Goal: Task Accomplishment & Management: Complete application form

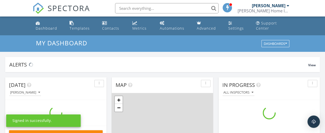
scroll to position [478, 333]
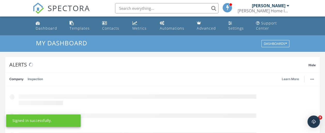
click at [286, 6] on div "[PERSON_NAME]" at bounding box center [271, 5] width 38 height 5
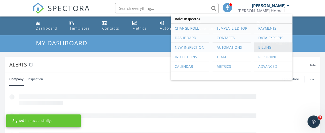
scroll to position [0, 0]
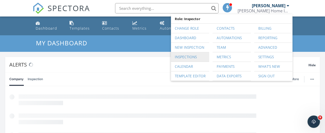
click at [184, 57] on link "Inspections" at bounding box center [190, 57] width 33 height 9
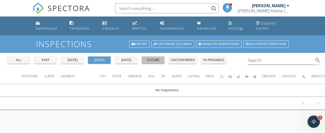
click at [161, 60] on div "future" at bounding box center [153, 60] width 19 height 5
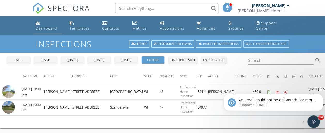
click at [44, 25] on link "Dashboard" at bounding box center [49, 26] width 30 height 15
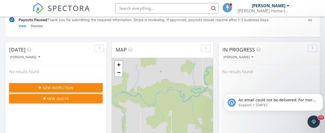
click at [56, 87] on span "New Inspection" at bounding box center [58, 87] width 31 height 5
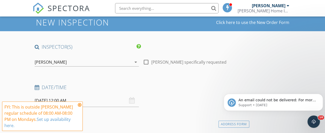
scroll to position [52, 0]
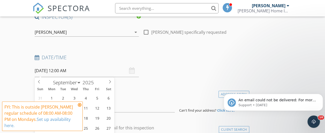
click at [56, 70] on input "09/29/2025 12:00 AM" at bounding box center [87, 71] width 104 height 13
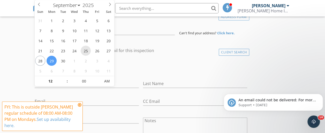
scroll to position [103, 0]
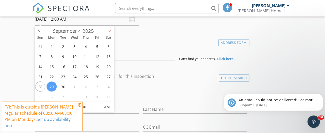
select select "9"
click at [110, 30] on icon at bounding box center [110, 30] width 4 height 4
type input "10/01/2025 12:00 AM"
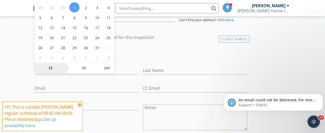
scroll to position [155, 0]
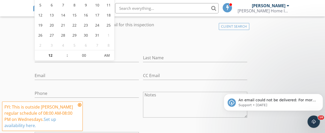
click at [67, 57] on span ":" at bounding box center [67, 55] width 2 height 10
type input "11"
type input "10/01/2025 11:00 PM"
click at [66, 57] on span at bounding box center [65, 58] width 4 height 5
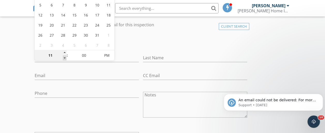
type input "10"
type input "10/01/2025 10:00 PM"
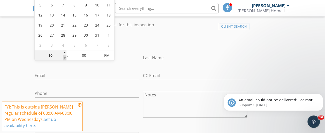
click at [65, 57] on span at bounding box center [65, 58] width 4 height 5
type input "09"
click at [65, 57] on span at bounding box center [65, 58] width 4 height 5
type input "10/01/2025 9:00 AM"
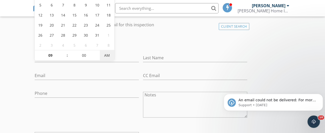
drag, startPoint x: 65, startPoint y: 57, endPoint x: 104, endPoint y: 57, distance: 39.6
click at [104, 57] on span "AM" at bounding box center [107, 55] width 14 height 10
click at [130, 41] on div "check_box_outline_blank Client is a Company/Organization" at bounding box center [141, 42] width 213 height 13
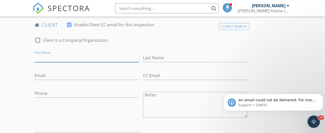
click at [60, 61] on input "First Name" at bounding box center [87, 58] width 104 height 9
type input "Eric"
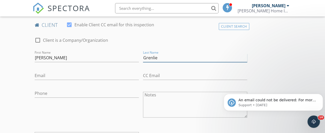
type input "Grenlie"
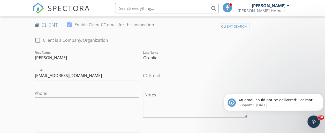
type input "grenliee@gmail.com"
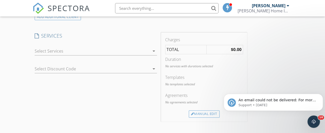
scroll to position [310, 0]
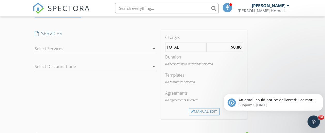
type input "715-707-0041"
click at [63, 47] on div at bounding box center [92, 49] width 115 height 8
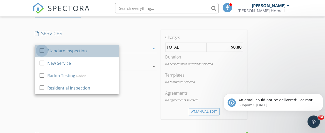
click at [43, 50] on div at bounding box center [42, 50] width 9 height 9
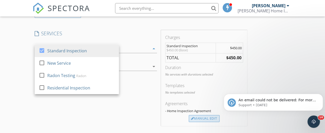
click at [189, 119] on div "Manual Edit" at bounding box center [204, 118] width 31 height 7
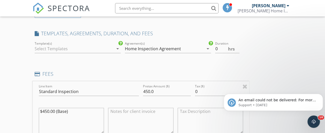
click at [114, 47] on div "arrow_drop_down" at bounding box center [117, 49] width 7 height 6
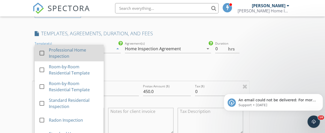
click at [41, 53] on div at bounding box center [42, 53] width 9 height 9
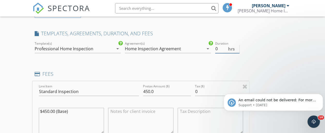
click at [228, 49] on span "hrs" at bounding box center [231, 49] width 7 height 4
click at [215, 48] on input "0.5" at bounding box center [227, 49] width 24 height 9
click at [215, 48] on input "1" at bounding box center [227, 49] width 24 height 9
click at [215, 48] on input "1.5" at bounding box center [227, 49] width 24 height 9
click at [215, 48] on input "2" at bounding box center [227, 49] width 24 height 9
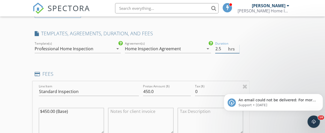
click at [215, 48] on input "2.5" at bounding box center [227, 49] width 24 height 9
type input "3"
click at [215, 47] on input "3" at bounding box center [227, 49] width 24 height 9
click at [143, 96] on input "449.99" at bounding box center [167, 92] width 48 height 9
click at [143, 96] on input "449.98" at bounding box center [167, 92] width 48 height 9
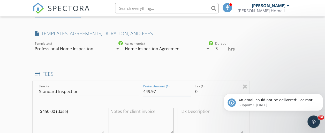
click at [143, 96] on input "449.97" at bounding box center [167, 92] width 48 height 9
click at [143, 93] on input "449.97" at bounding box center [167, 92] width 48 height 9
type input "400"
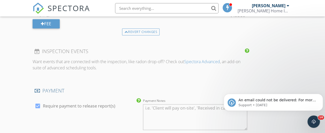
scroll to position [466, 0]
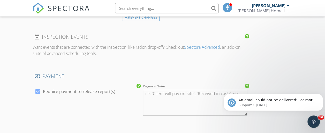
click at [38, 96] on div at bounding box center [37, 91] width 9 height 9
checkbox input "false"
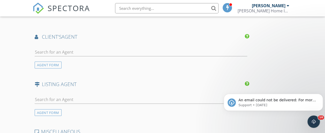
scroll to position [569, 0]
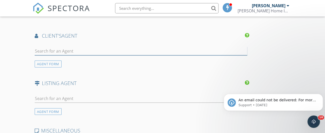
click at [53, 53] on input "text" at bounding box center [141, 51] width 213 height 9
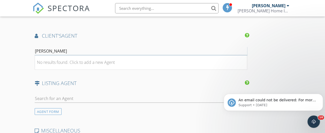
type input "Weston Malnory"
click at [39, 66] on div "No results found. Click to add a new Agent" at bounding box center [76, 62] width 78 height 6
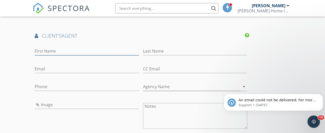
click at [48, 55] on input "First Name" at bounding box center [87, 51] width 104 height 9
type input "Weston"
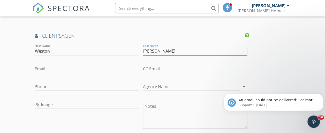
type input "Malnory"
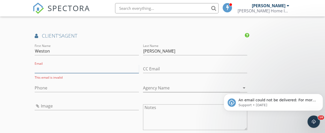
type input "s"
type input "w"
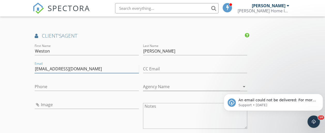
type input "weston@ellicksonagency.com"
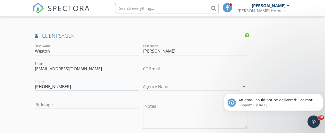
type input "920-240-5439"
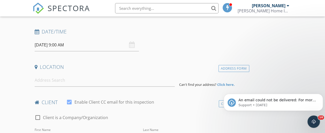
scroll to position [78, 0]
click at [45, 80] on input at bounding box center [105, 80] width 140 height 13
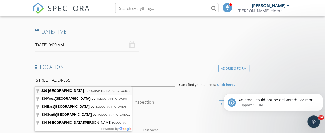
type input "330 Lake St, Scandinavia, WI, USA"
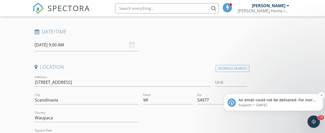
click at [284, 100] on span "An email could not be delivered: For more information, view Why emails don't ge…" at bounding box center [277, 105] width 78 height 14
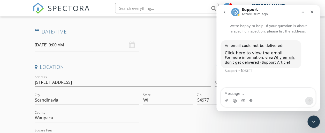
scroll to position [0, 0]
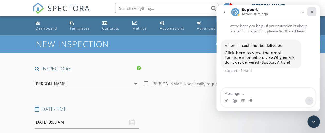
click at [313, 13] on icon "Close" at bounding box center [312, 12] width 4 height 4
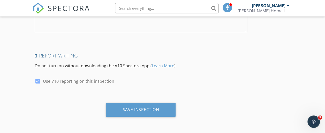
scroll to position [973, 0]
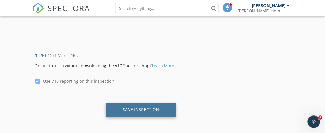
click at [123, 110] on div "Save Inspection" at bounding box center [141, 109] width 36 height 5
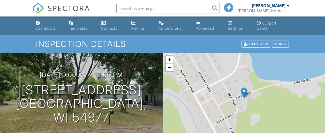
click at [286, 5] on div "[PERSON_NAME]" at bounding box center [271, 5] width 38 height 5
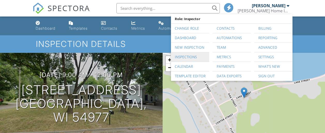
click at [177, 57] on link "Inspections" at bounding box center [190, 57] width 33 height 9
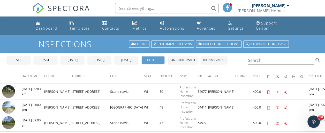
click at [12, 59] on div "all" at bounding box center [18, 60] width 19 height 5
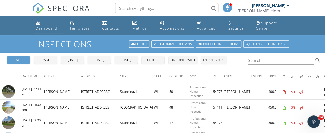
click at [49, 24] on link "Dashboard" at bounding box center [49, 26] width 30 height 15
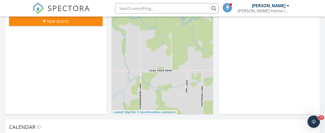
scroll to position [116, 0]
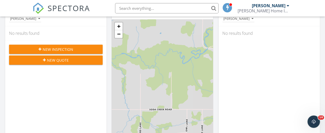
click at [54, 48] on span "New Inspection" at bounding box center [58, 49] width 31 height 5
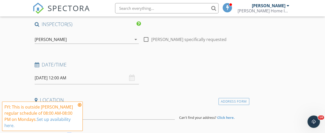
scroll to position [52, 0]
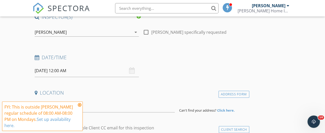
click at [53, 69] on input "[DATE] 12:00 AM" at bounding box center [87, 71] width 104 height 13
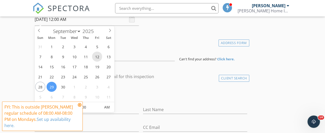
scroll to position [103, 0]
select select "9"
click at [109, 32] on icon at bounding box center [110, 30] width 4 height 4
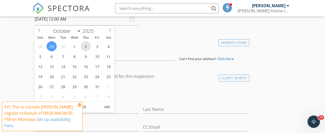
type input "10/02/2025 12:00 AM"
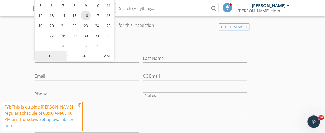
scroll to position [155, 0]
type input "11"
type input "10/02/2025 11:00 PM"
click at [65, 57] on span at bounding box center [65, 58] width 4 height 5
type input "10"
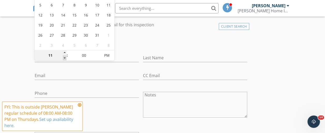
type input "10/02/2025 10:00 PM"
click at [65, 57] on span at bounding box center [65, 58] width 4 height 5
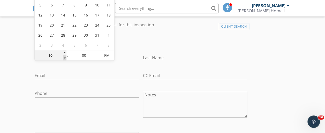
type input "09"
type input "10/02/2025 9:00 PM"
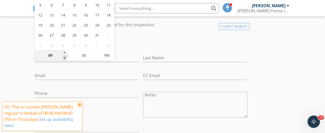
click at [65, 57] on span at bounding box center [65, 58] width 4 height 5
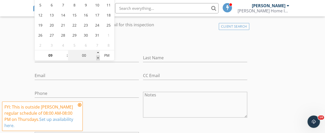
type input "08"
type input "55"
type input "10/02/2025 8:55 PM"
click at [98, 57] on span at bounding box center [98, 58] width 4 height 5
type input "50"
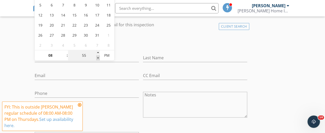
type input "10/02/2025 8:50 PM"
click at [98, 57] on span at bounding box center [98, 58] width 4 height 5
type input "45"
type input "10/02/2025 8:45 PM"
click at [98, 57] on span at bounding box center [98, 58] width 4 height 5
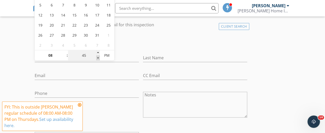
type input "40"
type input "10/02/2025 8:40 PM"
click at [98, 57] on span at bounding box center [98, 58] width 4 height 5
type input "35"
type input "10/02/2025 8:35 PM"
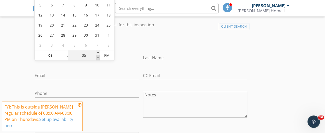
click at [98, 57] on span at bounding box center [98, 58] width 4 height 5
type input "30"
type input "10/02/2025 8:30 PM"
click at [98, 57] on span at bounding box center [98, 58] width 4 height 5
type input "25"
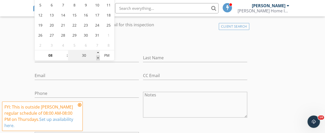
type input "10/02/2025 8:25 PM"
click at [98, 57] on span at bounding box center [98, 58] width 4 height 5
type input "30"
click at [99, 53] on span at bounding box center [98, 52] width 4 height 5
type input "10/02/2025 8:30 AM"
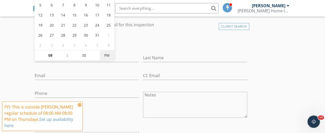
click at [107, 54] on span "PM" at bounding box center [107, 55] width 14 height 10
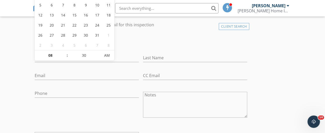
click at [140, 42] on div "check_box_outline_blank Client is a Company/Organization" at bounding box center [141, 42] width 213 height 13
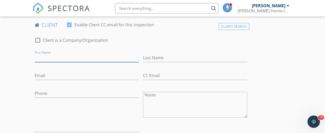
click at [56, 57] on input "First Name" at bounding box center [87, 58] width 104 height 9
type input "Mickey"
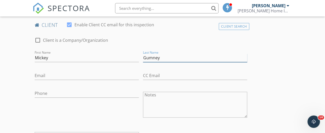
type input "Gumney"
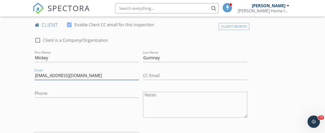
type input "mickyg909@gmail.com"
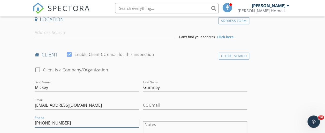
scroll to position [103, 0]
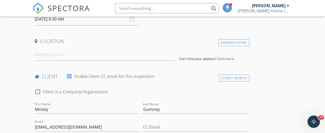
type input "715-347-3091"
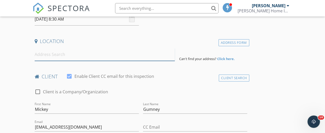
click at [55, 56] on input at bounding box center [105, 54] width 140 height 13
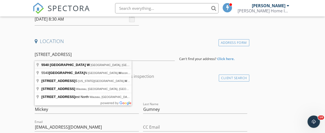
type input "5540 County Road W, Bancroft, WI, USA"
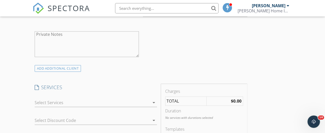
scroll to position [388, 0]
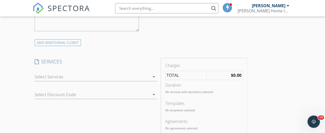
click at [63, 81] on div at bounding box center [92, 77] width 115 height 8
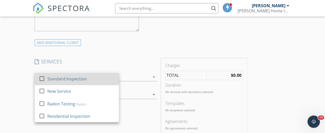
click at [42, 82] on div at bounding box center [42, 78] width 9 height 9
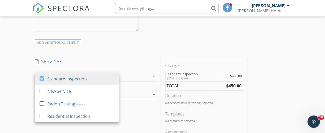
scroll to position [440, 0]
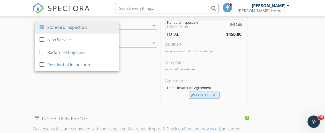
click at [189, 99] on div "Manual Edit" at bounding box center [204, 95] width 31 height 7
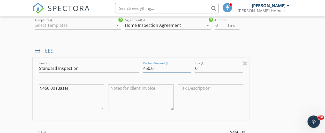
click at [143, 73] on input "450.0" at bounding box center [167, 68] width 48 height 9
type input "400.00"
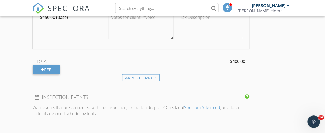
scroll to position [517, 0]
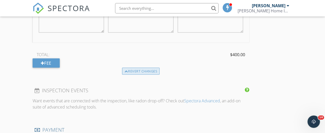
click at [122, 75] on div "Revert changes" at bounding box center [141, 71] width 38 height 7
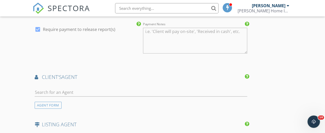
scroll to position [596, 0]
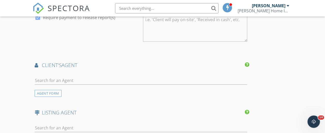
click at [38, 22] on div at bounding box center [37, 17] width 9 height 9
checkbox input "false"
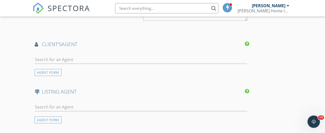
scroll to position [622, 0]
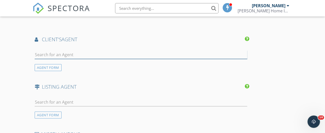
click at [55, 59] on input "text" at bounding box center [141, 55] width 213 height 9
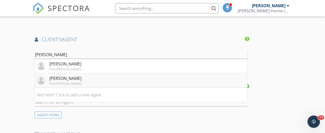
type input "veronica"
click at [58, 82] on div "Veronica Witter" at bounding box center [65, 79] width 32 height 6
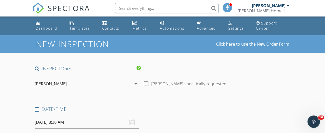
scroll to position [52, 0]
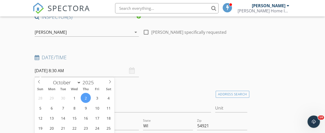
click at [69, 70] on input "10/02/2025 8:30 AM" at bounding box center [87, 71] width 104 height 13
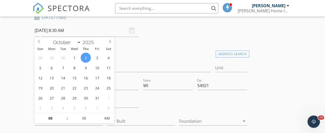
scroll to position [129, 0]
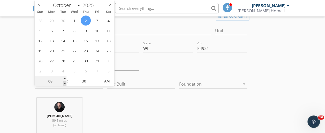
type input "07"
type input "10/02/2025 7:30 AM"
click at [65, 84] on span at bounding box center [65, 83] width 4 height 5
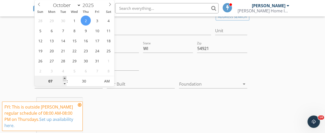
type input "08"
type input "10/02/2025 8:30 AM"
click at [66, 77] on span at bounding box center [65, 78] width 4 height 5
type input "09"
type input "10/02/2025 9:30 AM"
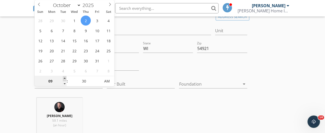
click at [66, 77] on span at bounding box center [65, 78] width 4 height 5
click at [143, 63] on div at bounding box center [195, 67] width 108 height 18
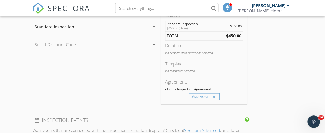
scroll to position [440, 0]
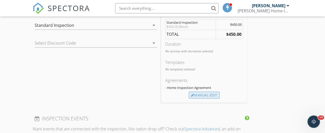
click at [189, 99] on div "Manual Edit" at bounding box center [204, 95] width 31 height 7
type input "450.0"
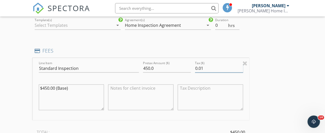
click at [195, 73] on input "0.01" at bounding box center [219, 68] width 48 height 9
click at [195, 73] on input "0.02" at bounding box center [219, 68] width 48 height 9
click at [195, 73] on input "0.01" at bounding box center [219, 68] width 48 height 9
click at [195, 73] on input "0" at bounding box center [219, 68] width 48 height 9
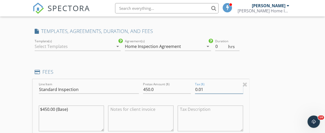
scroll to position [414, 0]
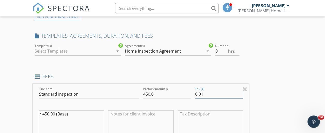
type input "0.01"
click at [215, 54] on input "0.5" at bounding box center [227, 51] width 24 height 9
click at [215, 54] on input "1" at bounding box center [227, 51] width 24 height 9
click at [215, 54] on input "1.5" at bounding box center [227, 51] width 24 height 9
click at [215, 54] on input "2" at bounding box center [227, 51] width 24 height 9
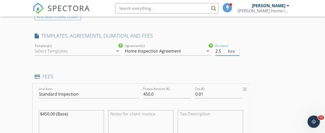
click at [215, 54] on input "2.5" at bounding box center [227, 51] width 24 height 9
type input "3"
click at [215, 54] on input "3" at bounding box center [227, 51] width 24 height 9
click at [115, 54] on icon "arrow_drop_down" at bounding box center [118, 51] width 6 height 6
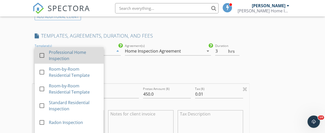
click at [42, 57] on div at bounding box center [42, 55] width 9 height 9
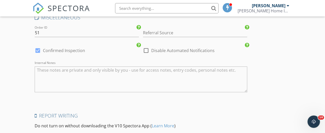
scroll to position [973, 0]
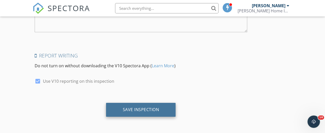
click at [123, 110] on div "Save Inspection" at bounding box center [141, 109] width 36 height 5
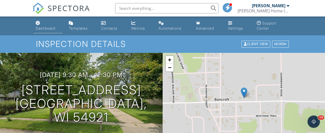
click at [42, 23] on link "Dashboard" at bounding box center [48, 26] width 29 height 15
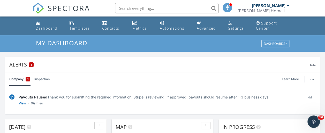
click at [228, 6] on span at bounding box center [227, 7] width 5 height 5
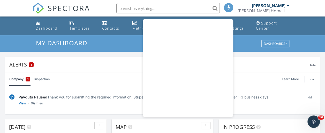
click at [228, 6] on span at bounding box center [228, 7] width 5 height 5
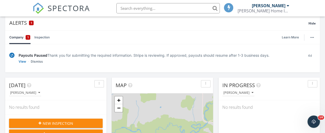
scroll to position [52, 0]
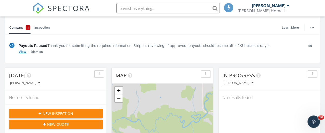
click at [22, 50] on link "View" at bounding box center [23, 51] width 8 height 5
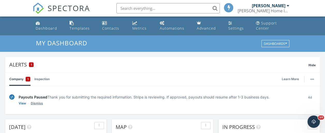
click at [38, 103] on link "Dismiss" at bounding box center [37, 103] width 12 height 5
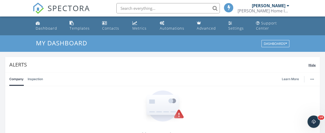
click at [312, 66] on span "Hide" at bounding box center [312, 65] width 7 height 4
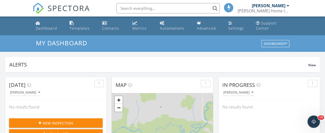
click at [287, 5] on div at bounding box center [288, 6] width 3 height 4
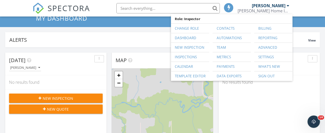
scroll to position [52, 0]
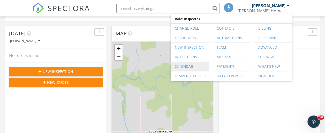
click at [183, 68] on link "Calendar" at bounding box center [190, 66] width 33 height 9
